Goal: Task Accomplishment & Management: Manage account settings

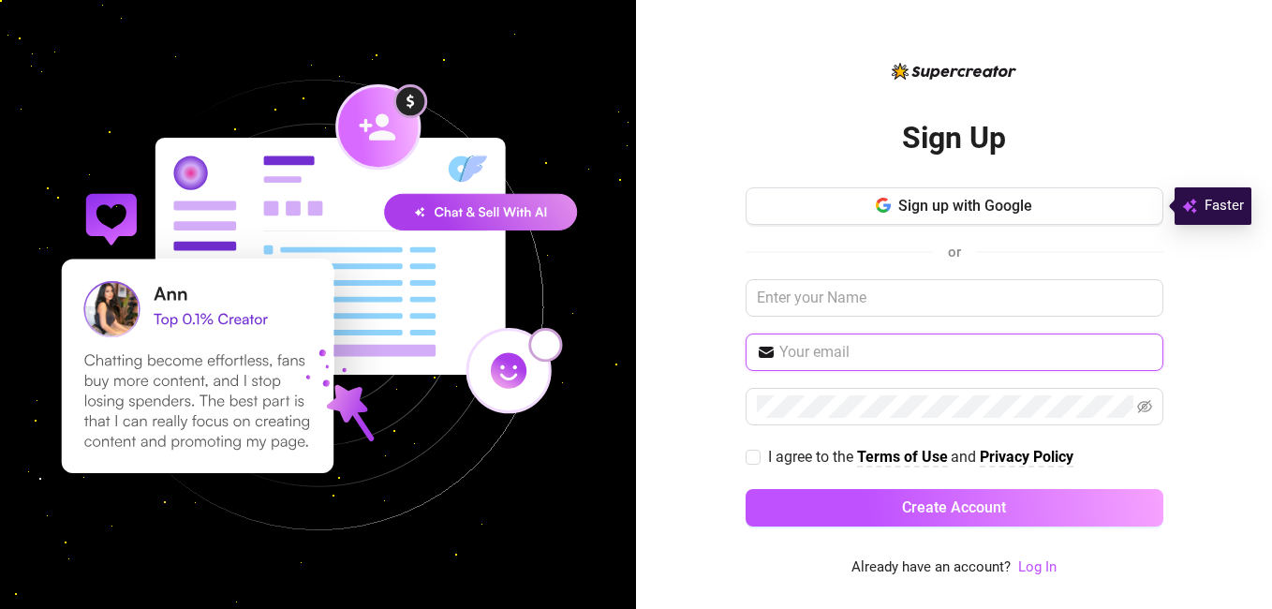
click at [823, 355] on input "text" at bounding box center [966, 352] width 373 height 22
type input "[EMAIL_ADDRESS][DOMAIN_NAME]"
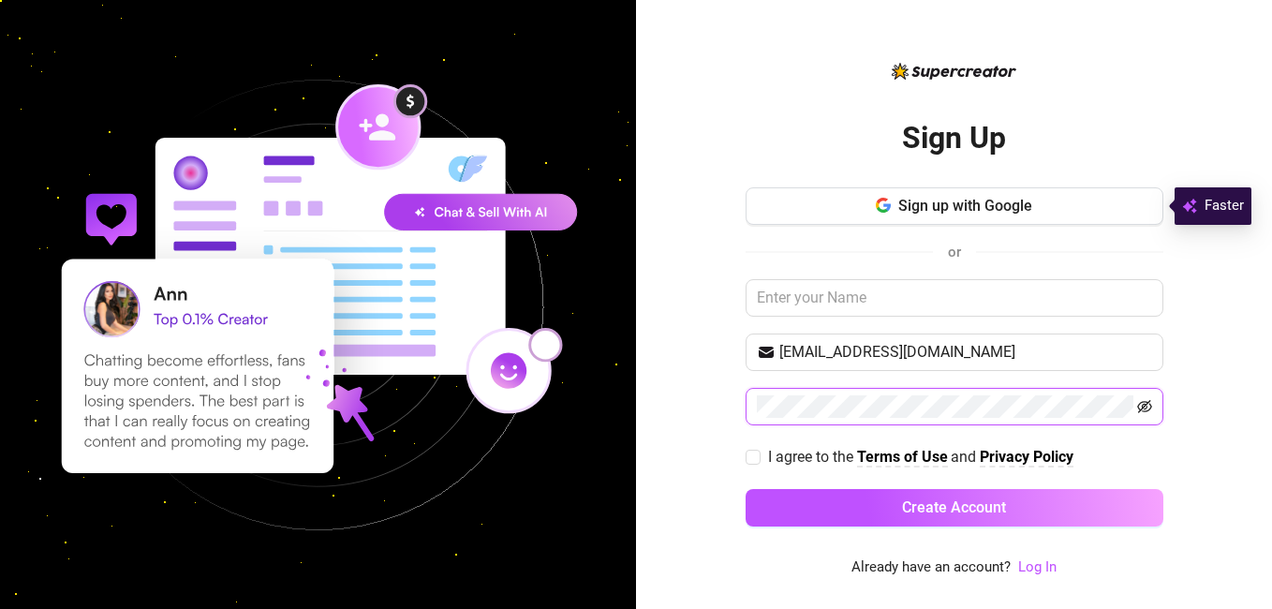
click at [1140, 406] on icon "eye-invisible" at bounding box center [1144, 406] width 15 height 15
click at [753, 456] on input "I agree to the Terms of Use and Privacy Policy" at bounding box center [752, 456] width 13 height 13
checkbox input "true"
click at [1043, 564] on link "Log In" at bounding box center [1037, 566] width 38 height 17
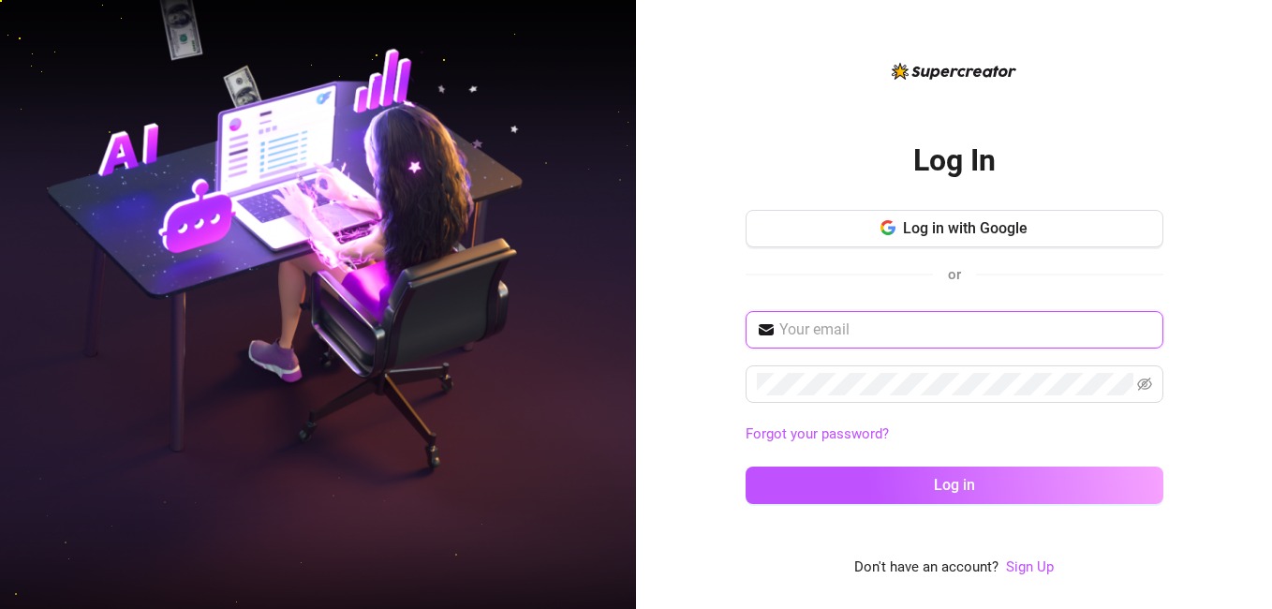
click at [809, 335] on input "text" at bounding box center [966, 330] width 373 height 22
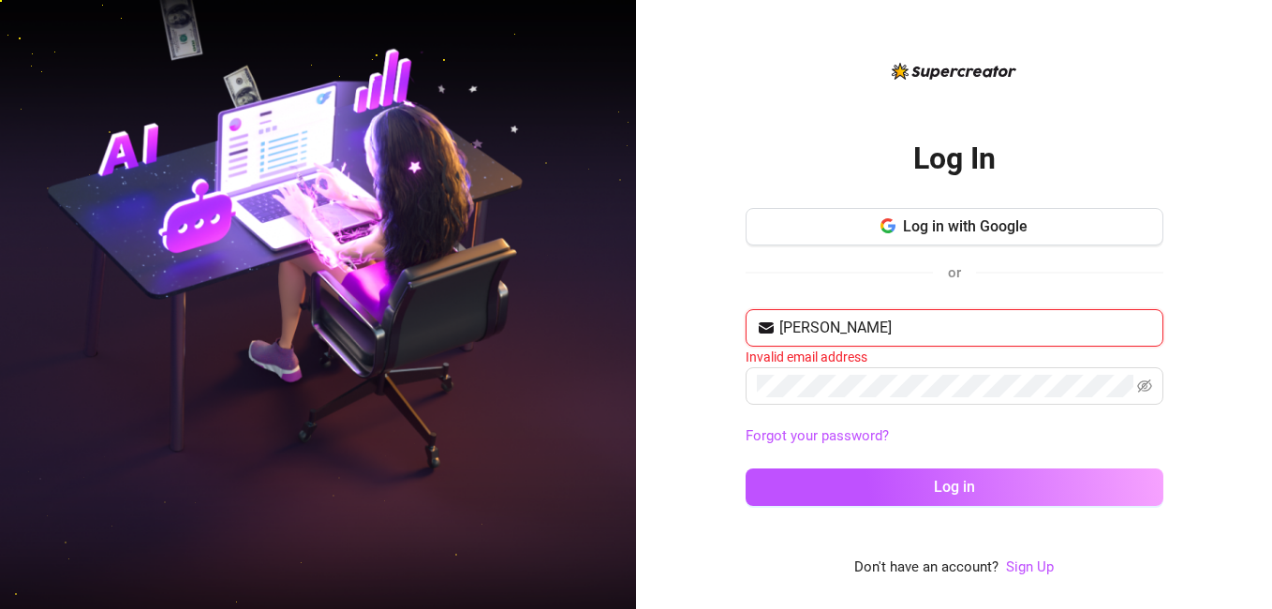
click at [831, 331] on input "[PERSON_NAME]" at bounding box center [966, 328] width 373 height 22
type input "[EMAIL_ADDRESS][DOMAIN_NAME]"
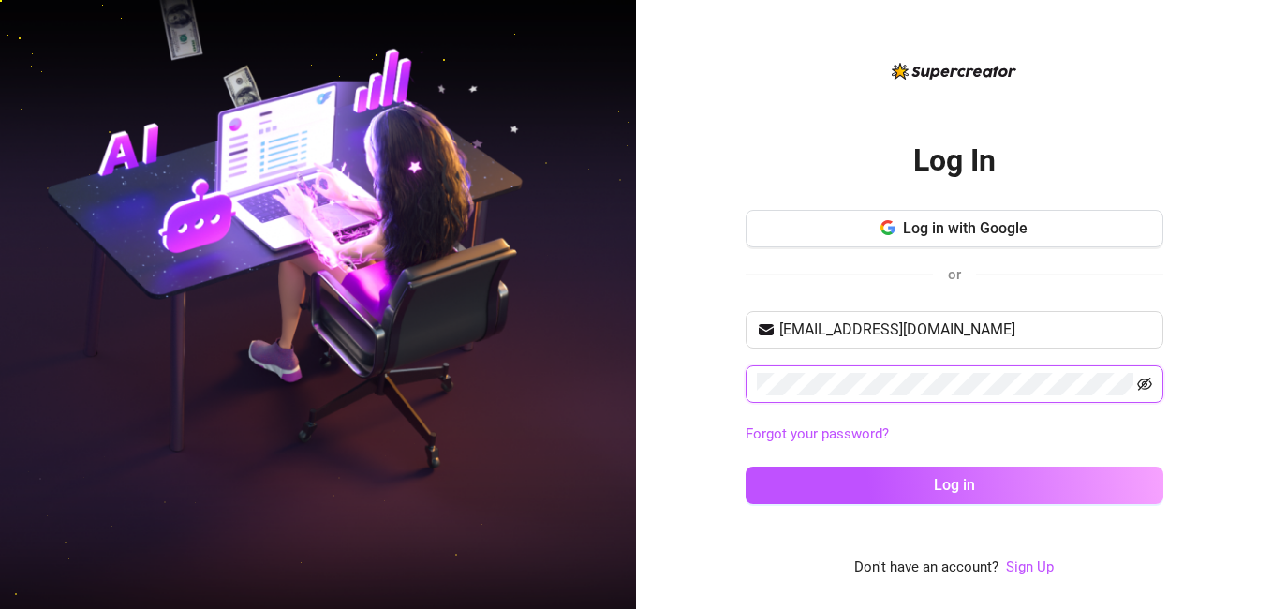
click at [1148, 380] on icon "eye-invisible" at bounding box center [1144, 384] width 15 height 13
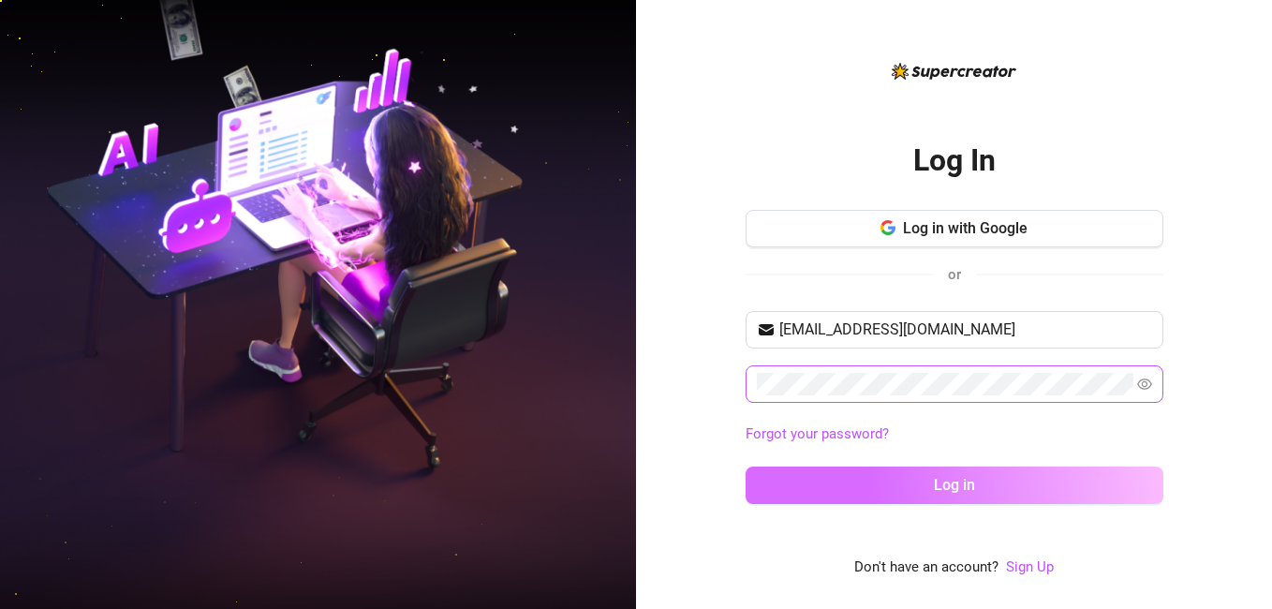
click at [979, 483] on button "Log in" at bounding box center [955, 485] width 418 height 37
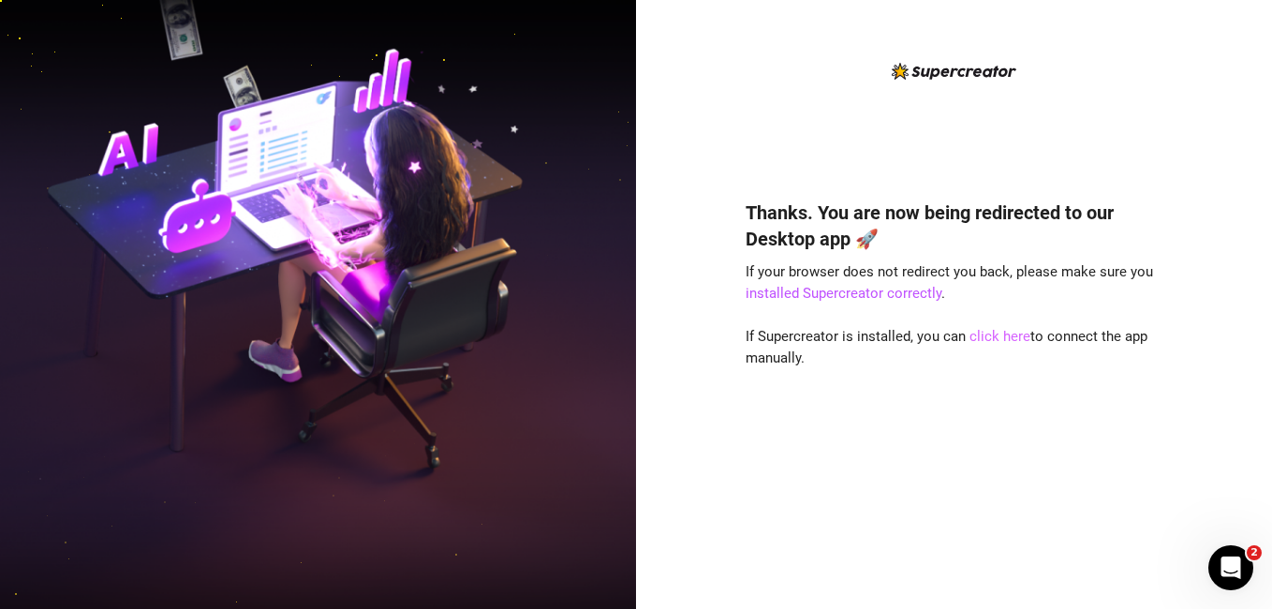
click at [997, 334] on link "click here" at bounding box center [1000, 336] width 61 height 17
